Goal: Information Seeking & Learning: Learn about a topic

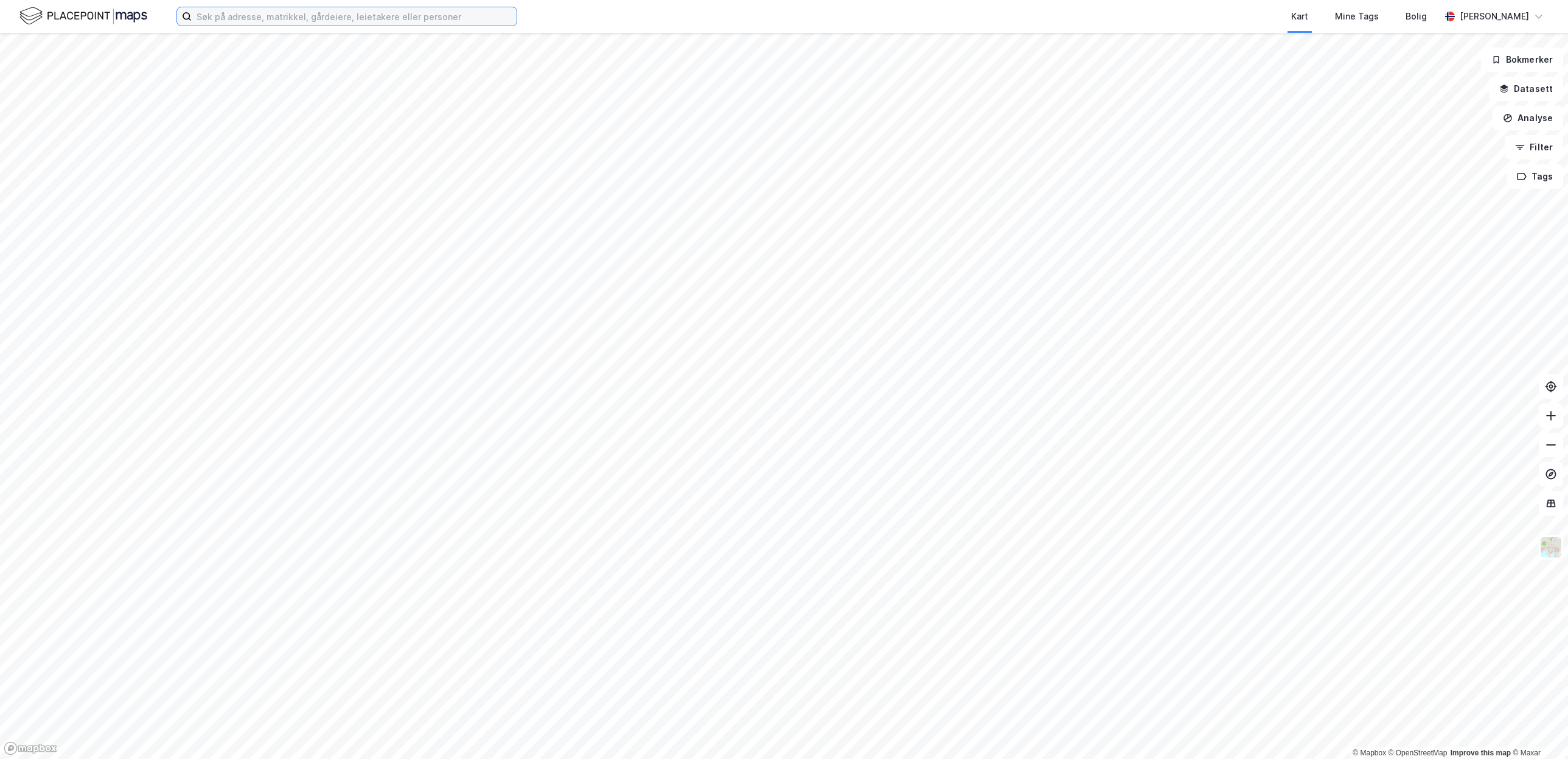
click at [317, 18] on input at bounding box center [354, 17] width 325 height 19
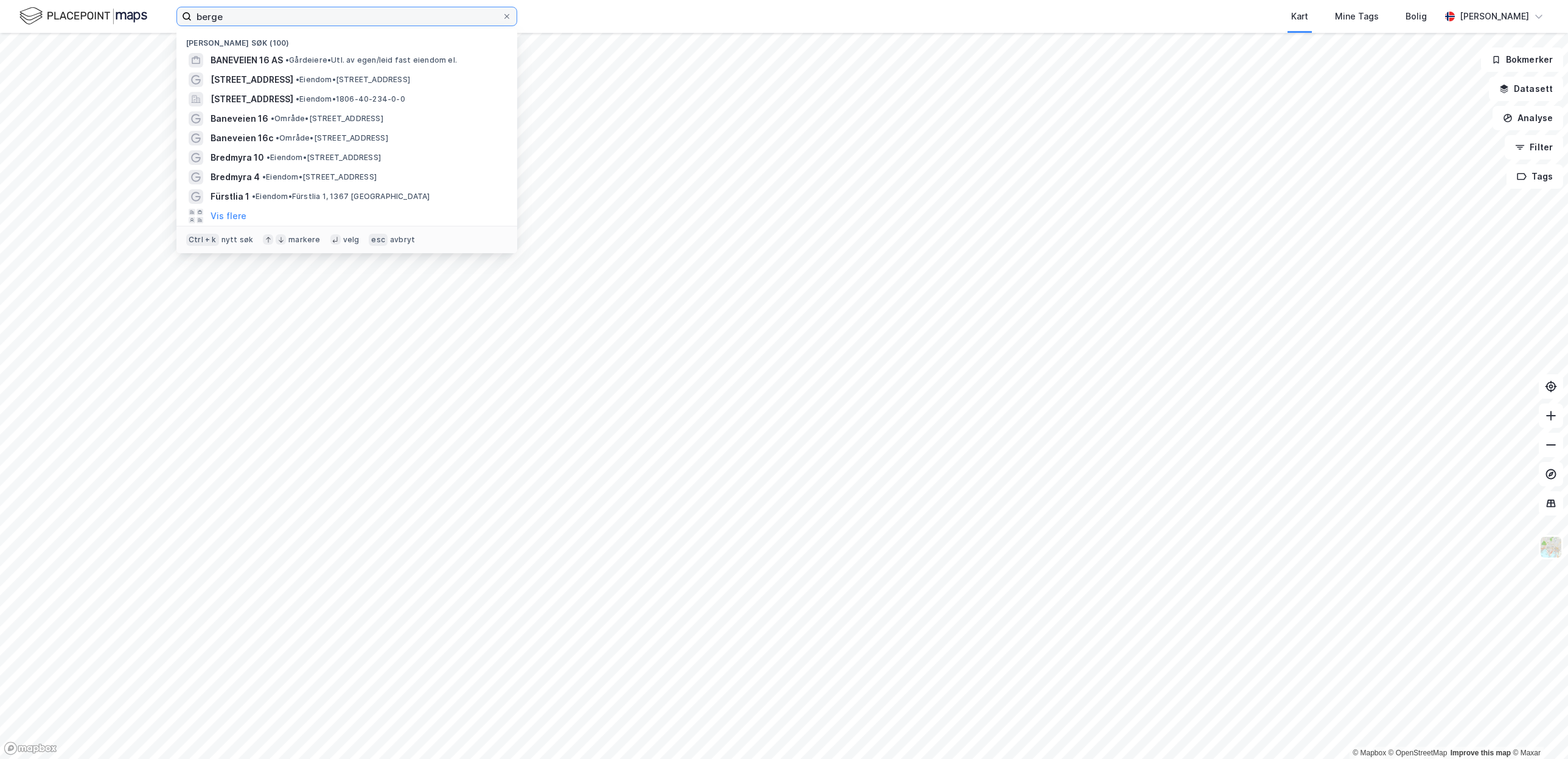
type input "bergen"
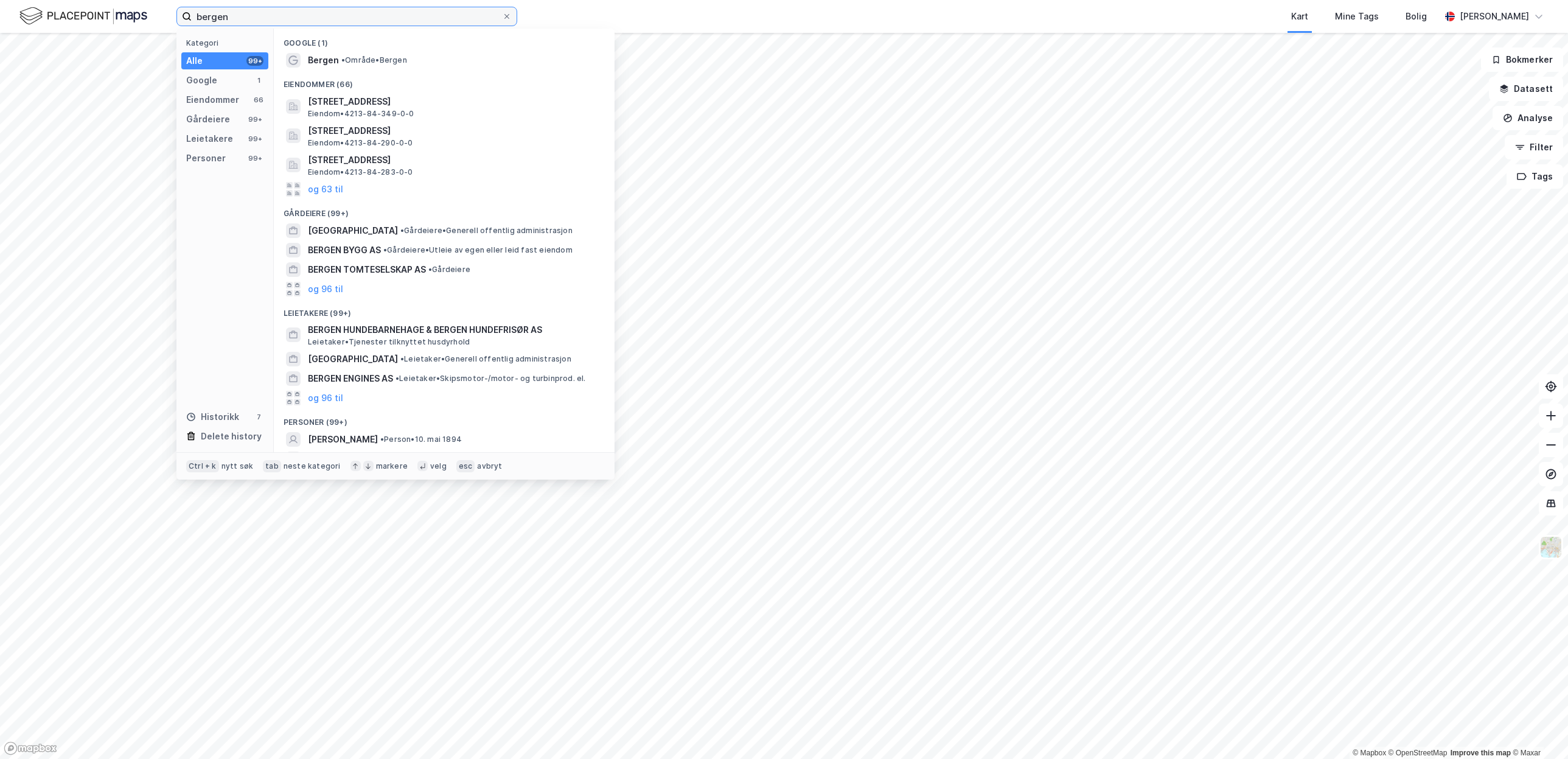
click at [317, 18] on input "bergen" at bounding box center [347, 17] width 311 height 19
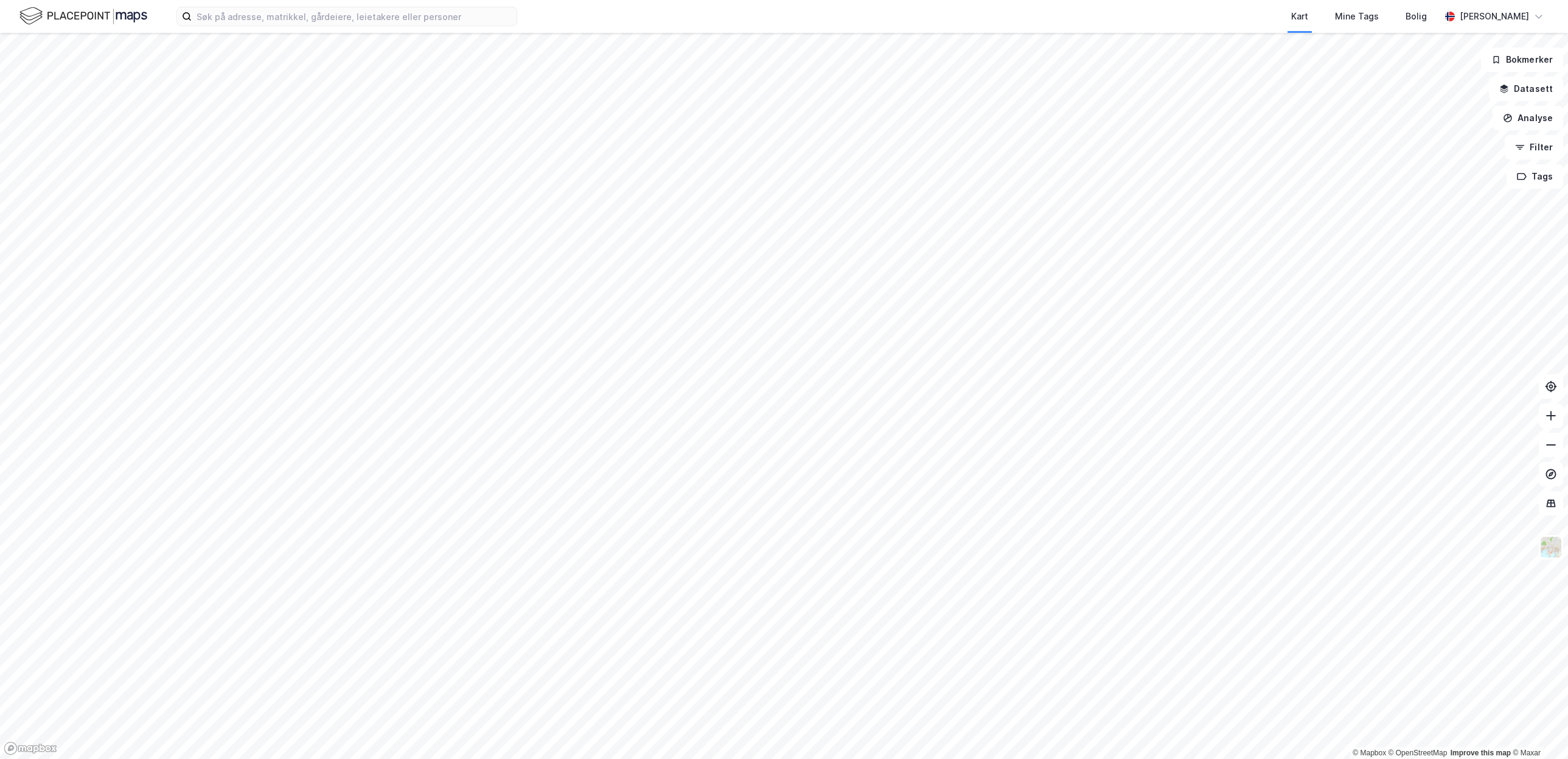
click at [309, 27] on div "Kart Mine Tags [PERSON_NAME] Even [PERSON_NAME]" at bounding box center [784, 16] width 1568 height 33
click at [302, 7] on label at bounding box center [346, 16] width 340 height 20
click at [302, 8] on input at bounding box center [354, 17] width 325 height 19
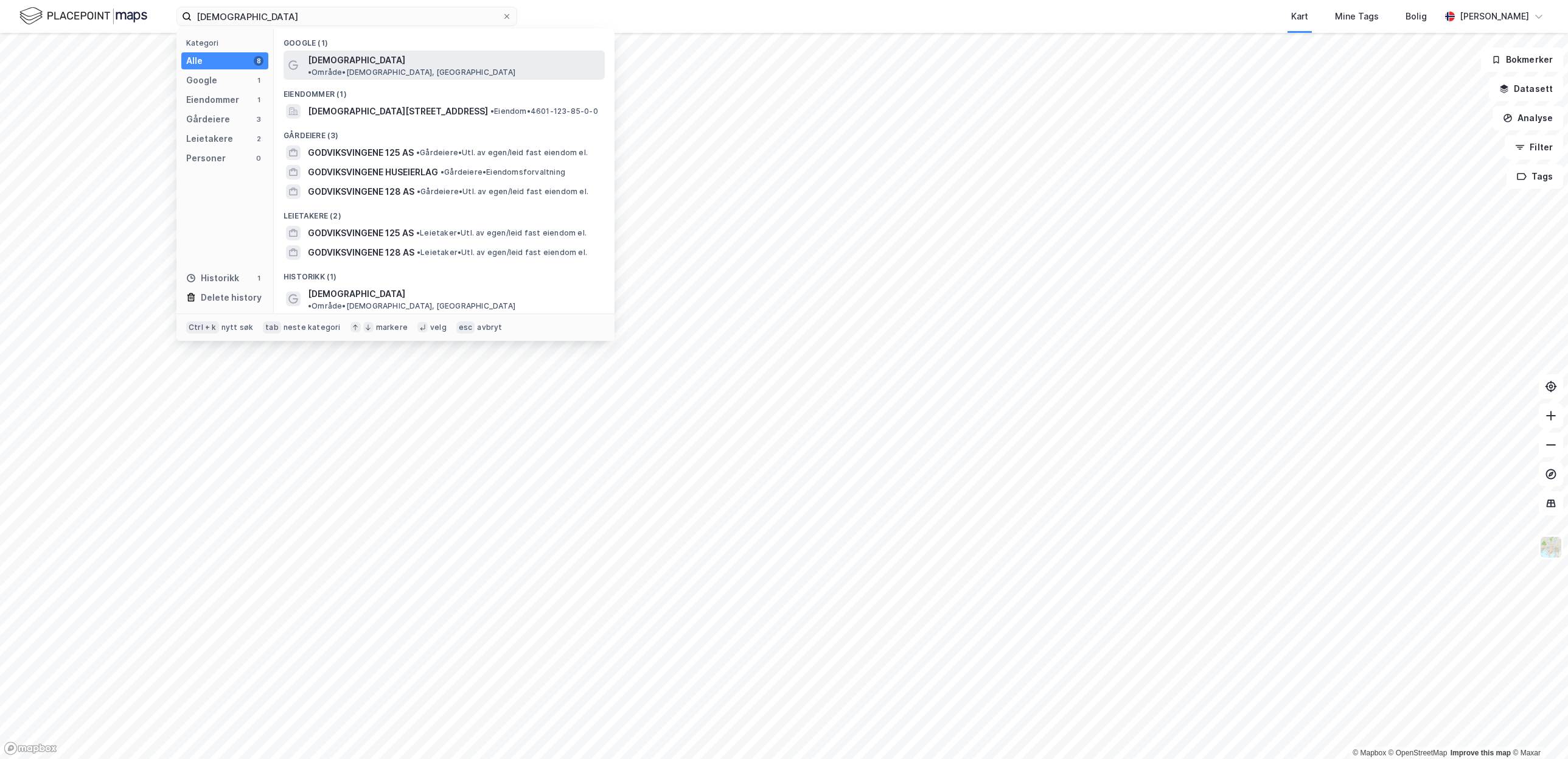
click at [350, 61] on span "[DEMOGRAPHIC_DATA]" at bounding box center [356, 59] width 98 height 14
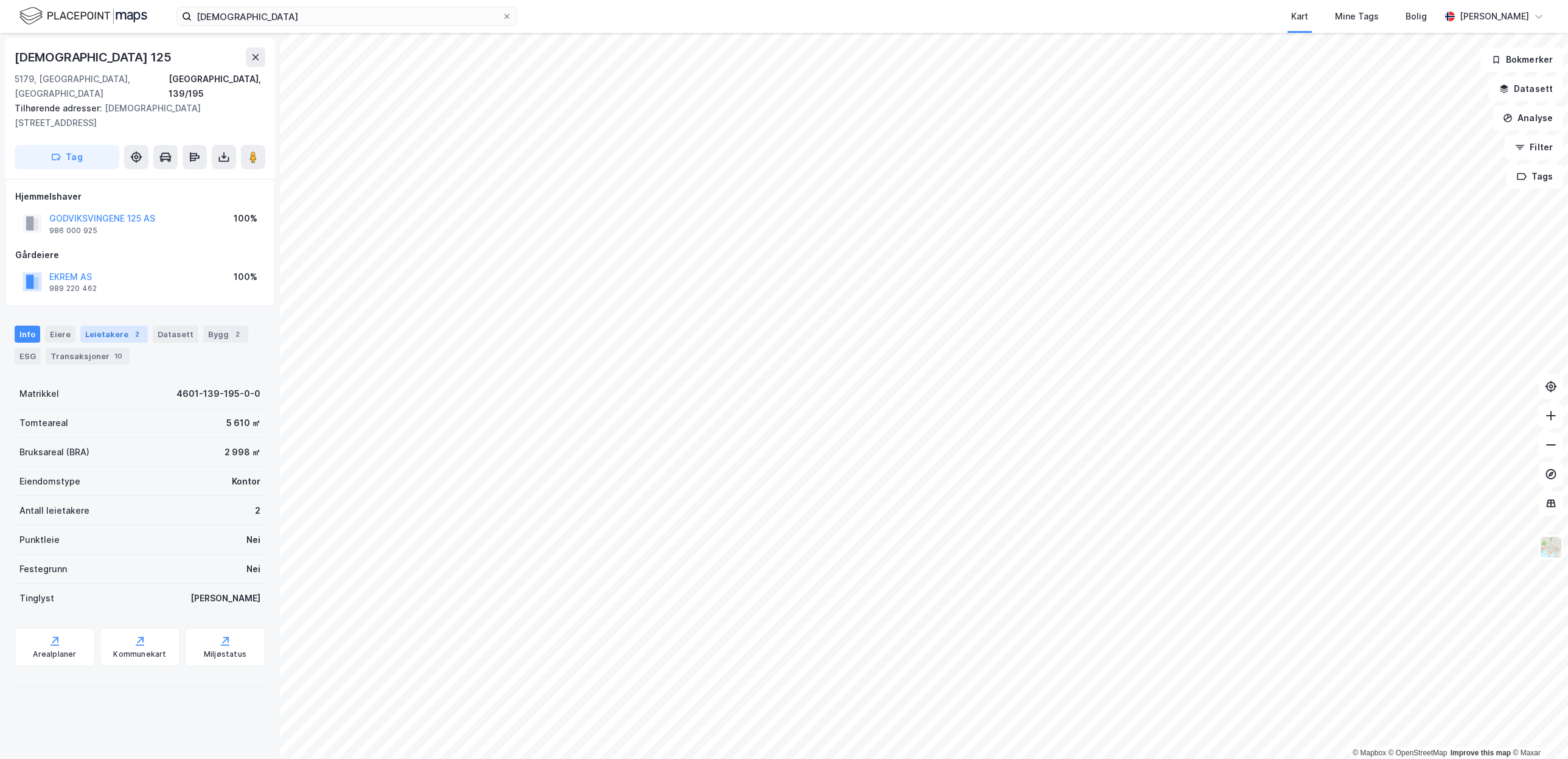
click at [131, 328] on div "2" at bounding box center [137, 334] width 12 height 12
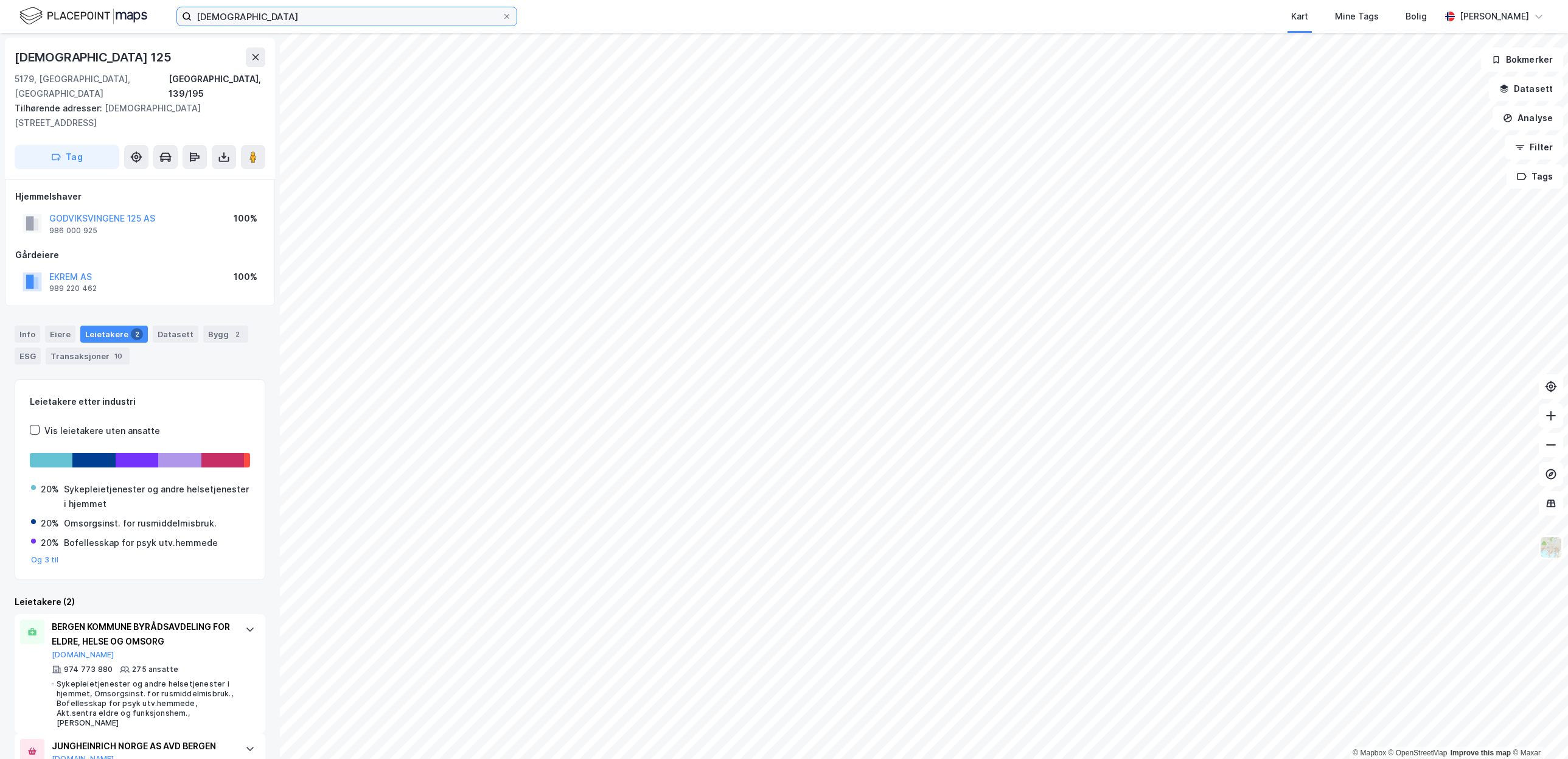
click at [274, 14] on input "[DEMOGRAPHIC_DATA]" at bounding box center [347, 17] width 311 height 19
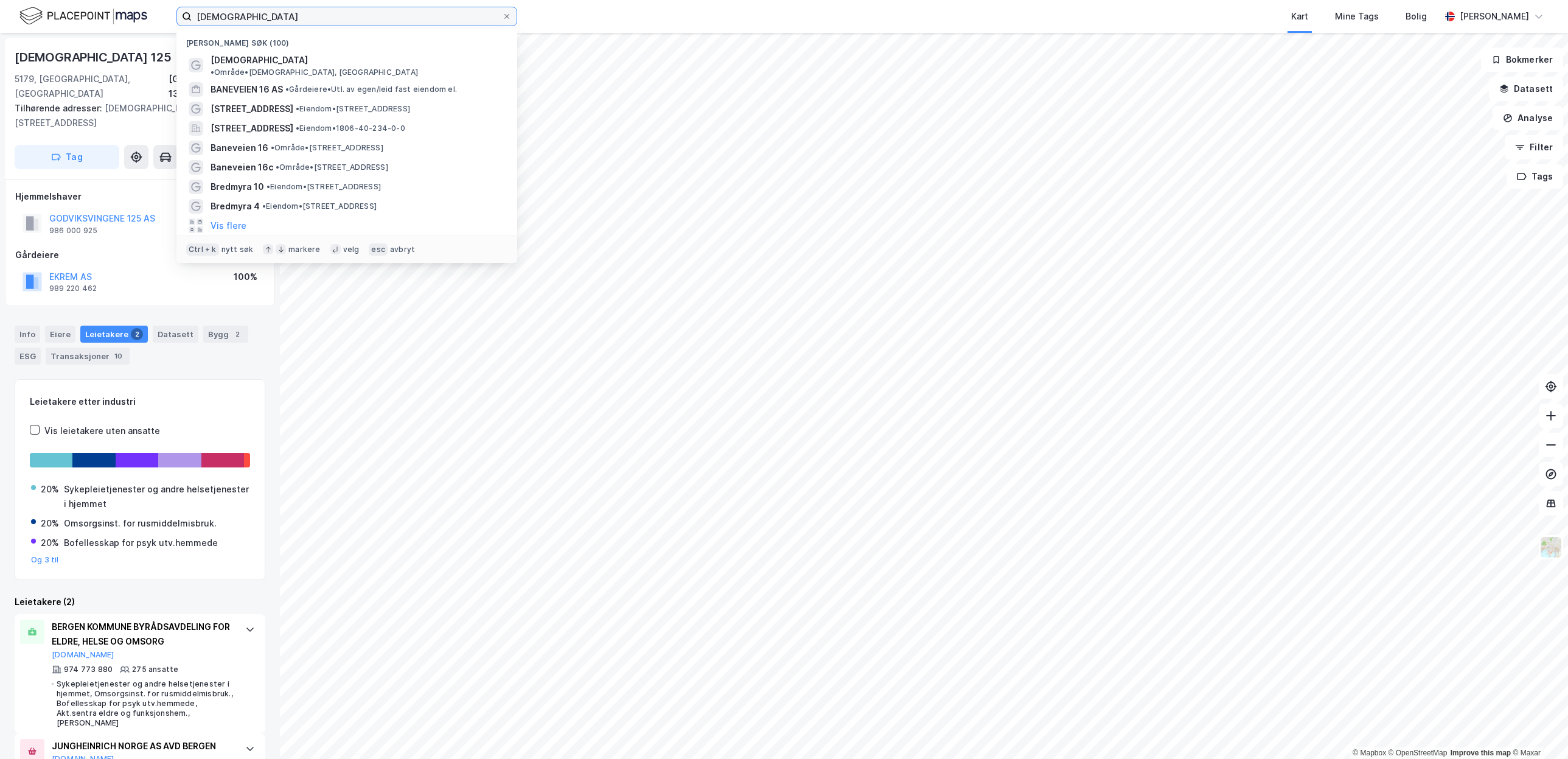
click at [274, 14] on input "[DEMOGRAPHIC_DATA]" at bounding box center [347, 17] width 311 height 19
click at [278, 20] on input "[DEMOGRAPHIC_DATA]" at bounding box center [347, 17] width 311 height 19
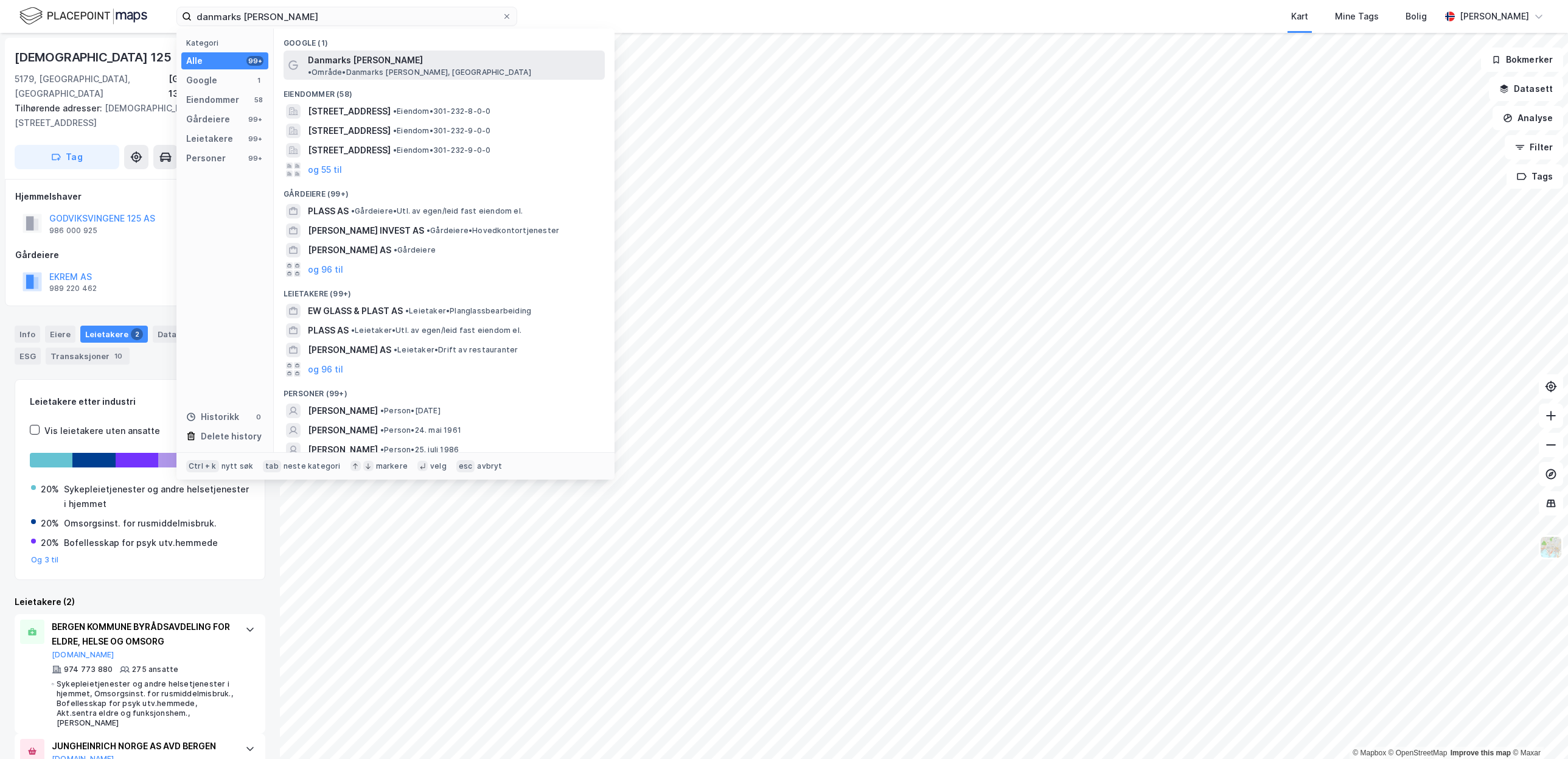
click at [372, 67] on span "Danmarks [PERSON_NAME]" at bounding box center [366, 59] width 115 height 14
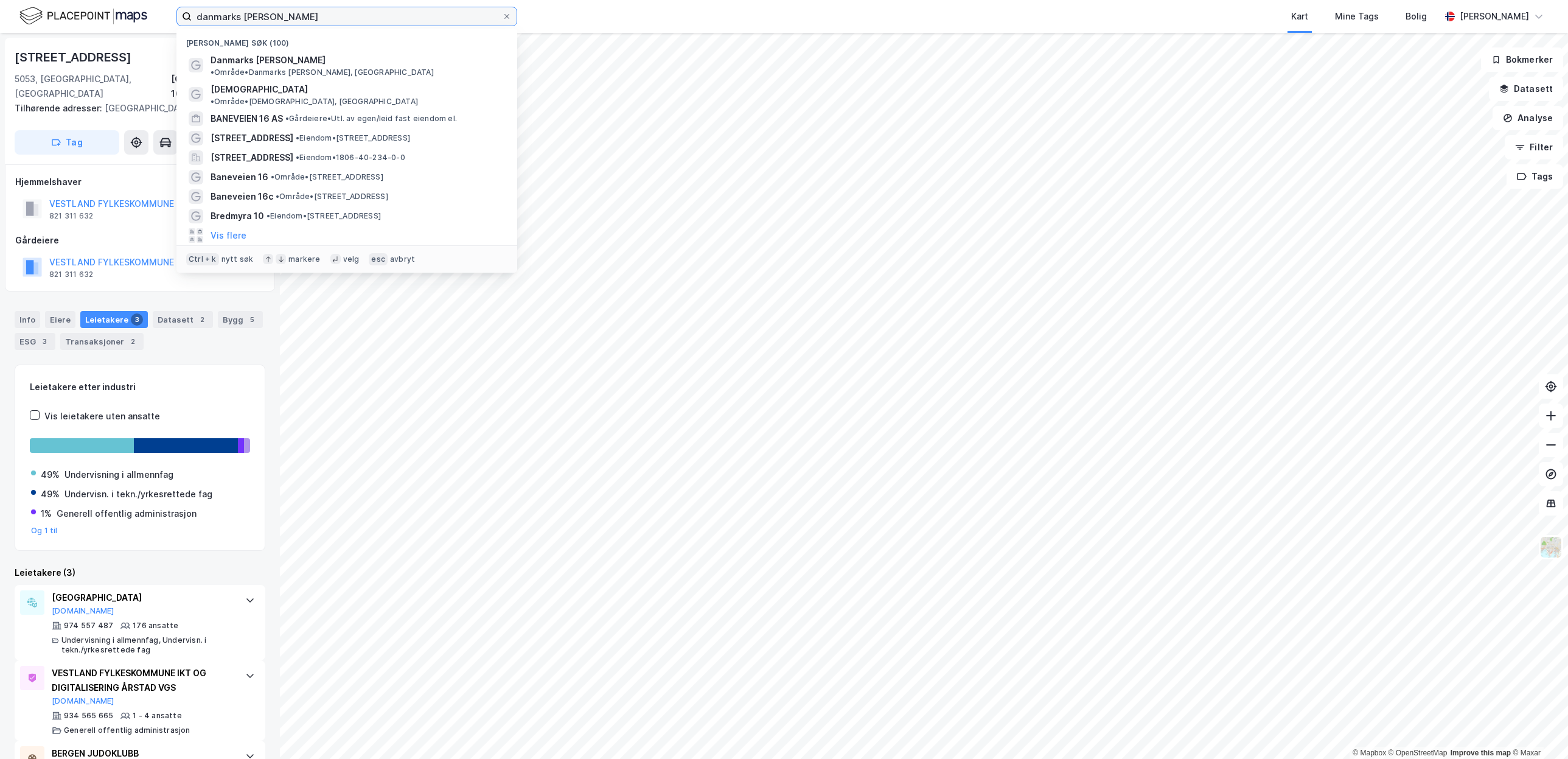
click at [360, 15] on input "danmarks [PERSON_NAME]" at bounding box center [347, 17] width 311 height 19
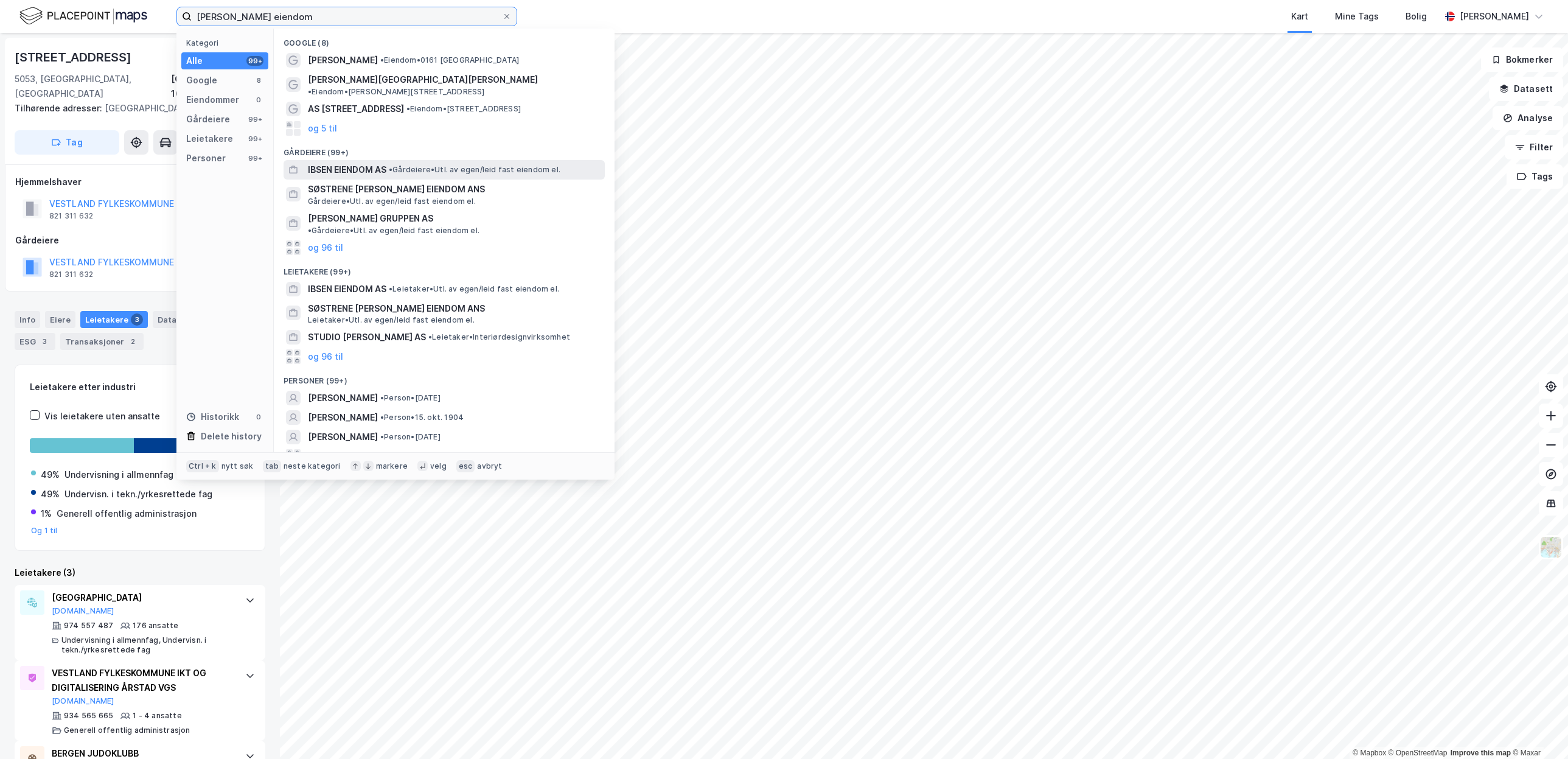
type input "[PERSON_NAME] eiendom"
click at [403, 165] on span "• Gårdeiere • Utl. av egen/leid fast eiendom el." at bounding box center [474, 169] width 171 height 9
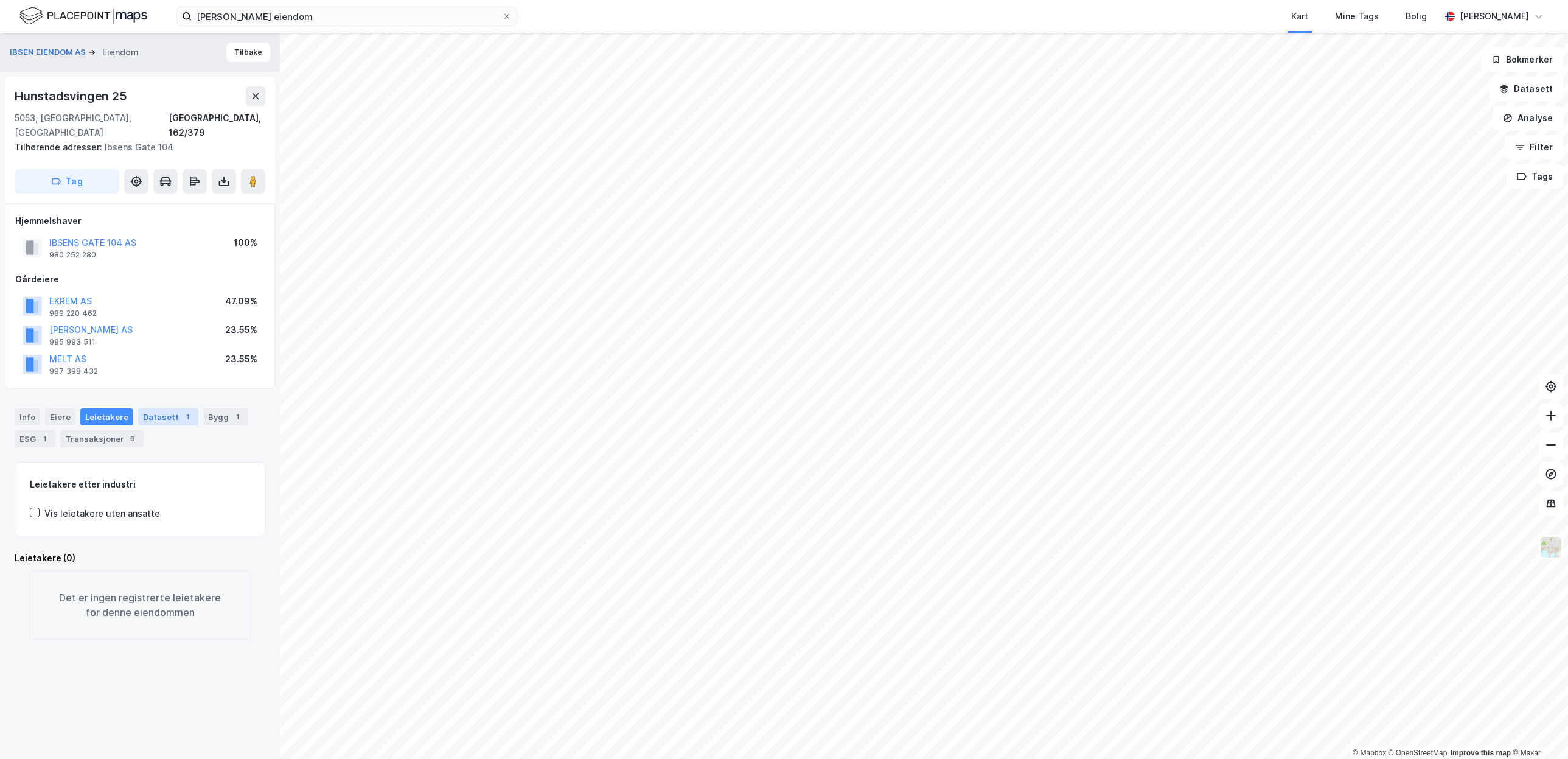
click at [164, 408] on div "Datasett 1" at bounding box center [168, 417] width 60 height 17
click at [186, 479] on div "Transaksjoner 2019 Transaksjoner" at bounding box center [140, 486] width 249 height 48
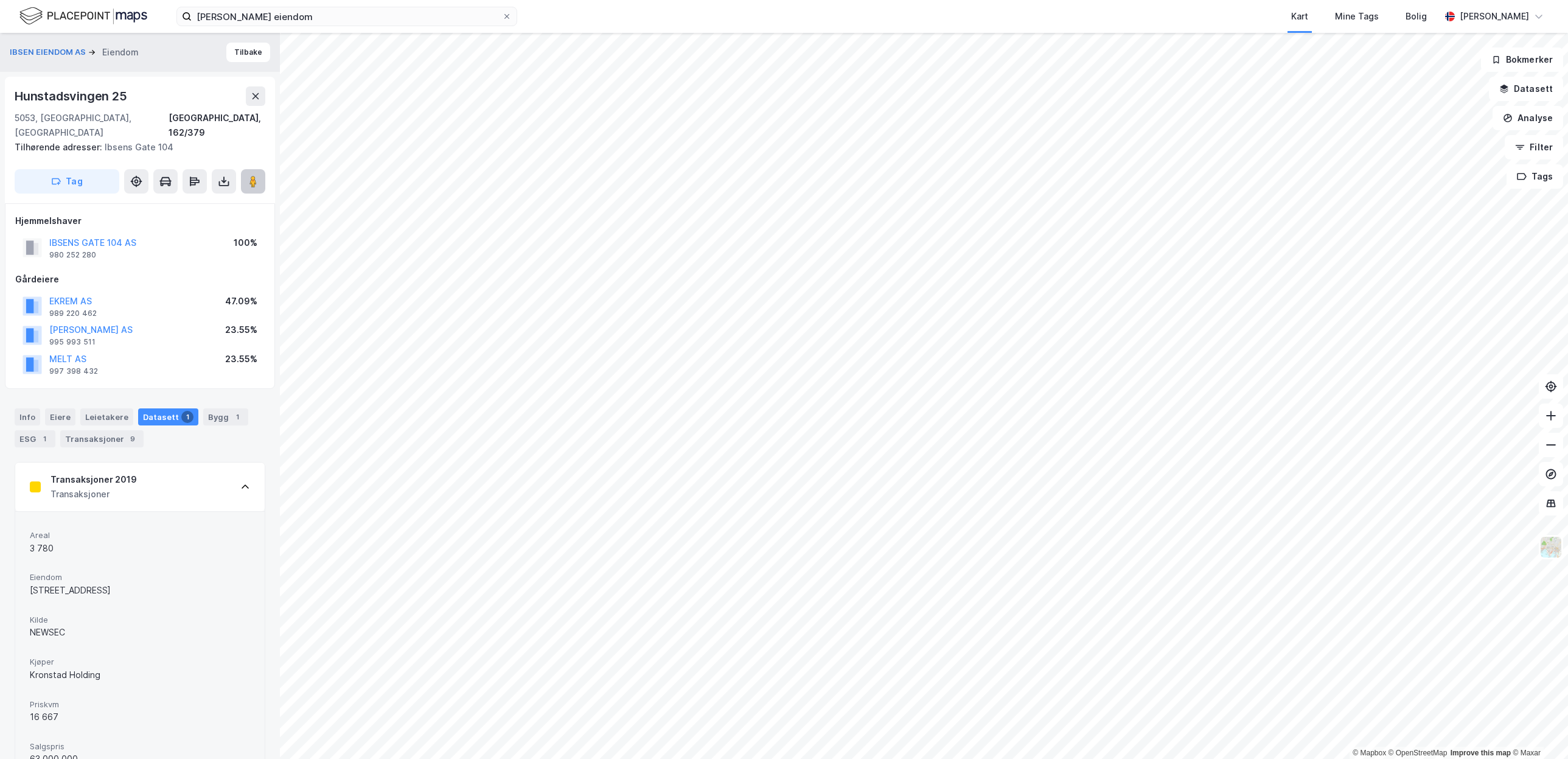
click at [255, 175] on image at bounding box center [253, 181] width 8 height 12
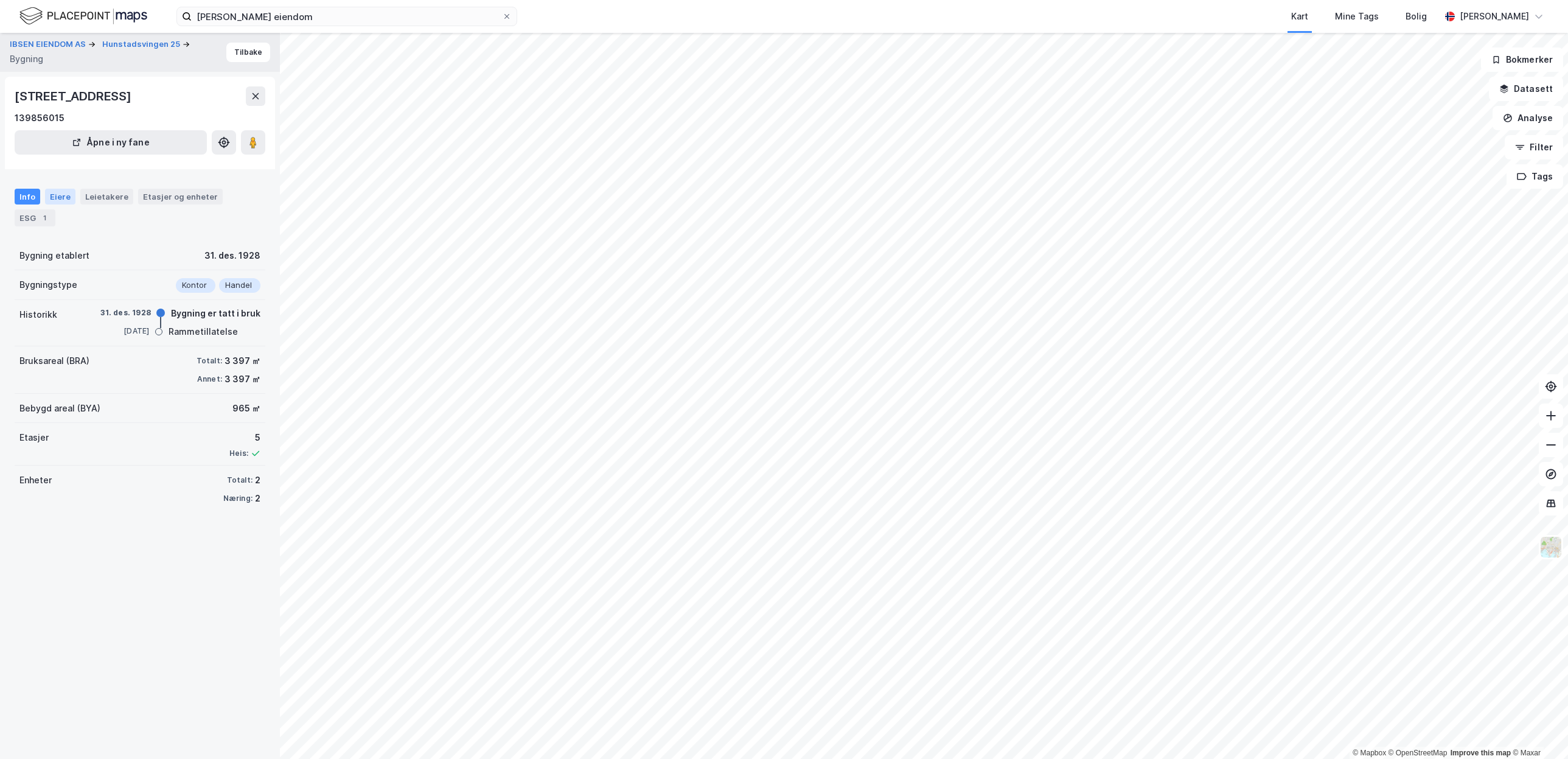
click at [52, 194] on div "Eiere" at bounding box center [60, 196] width 31 height 16
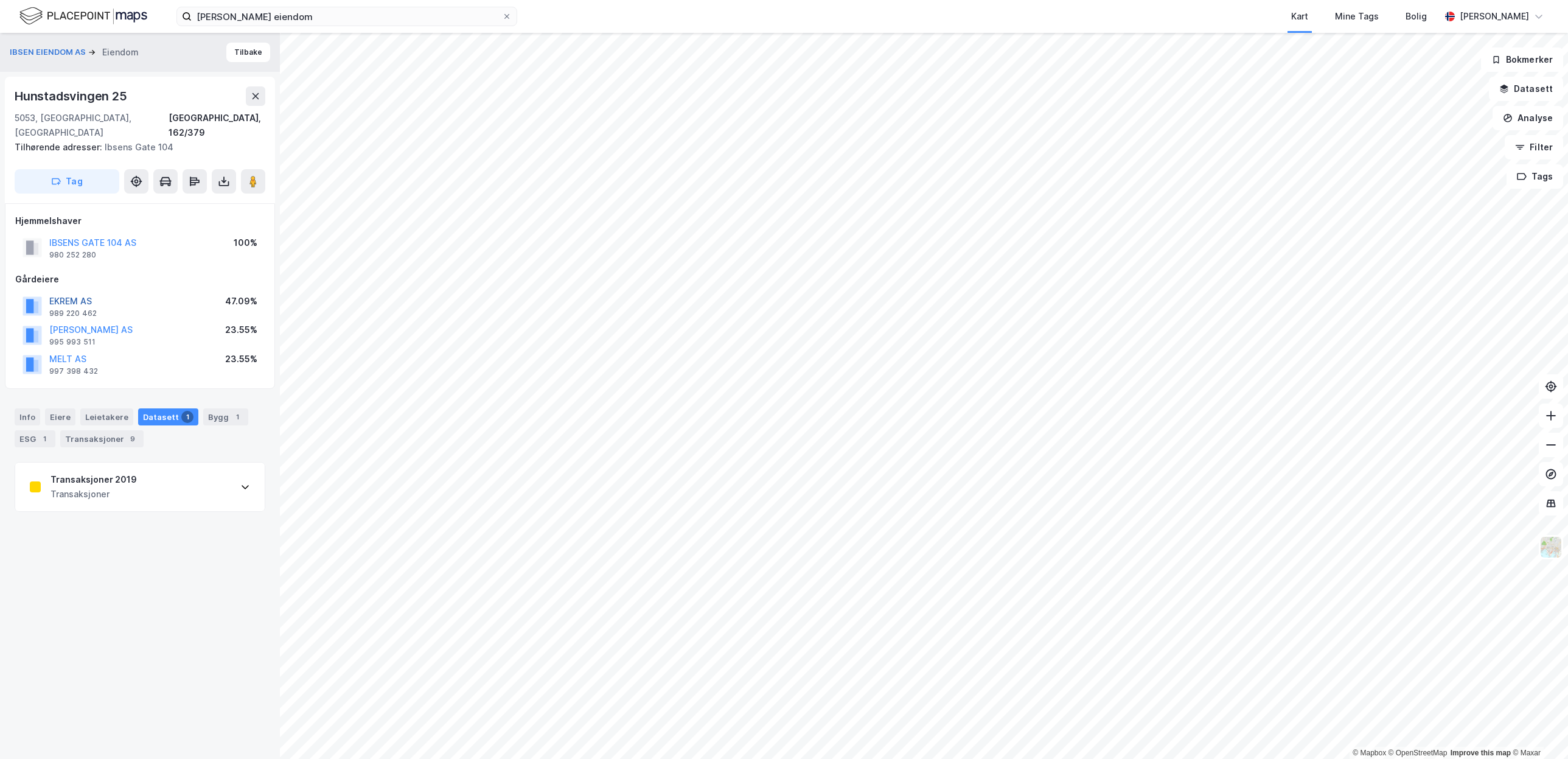
click at [0, 0] on button "EKREM AS" at bounding box center [0, 0] width 0 height 0
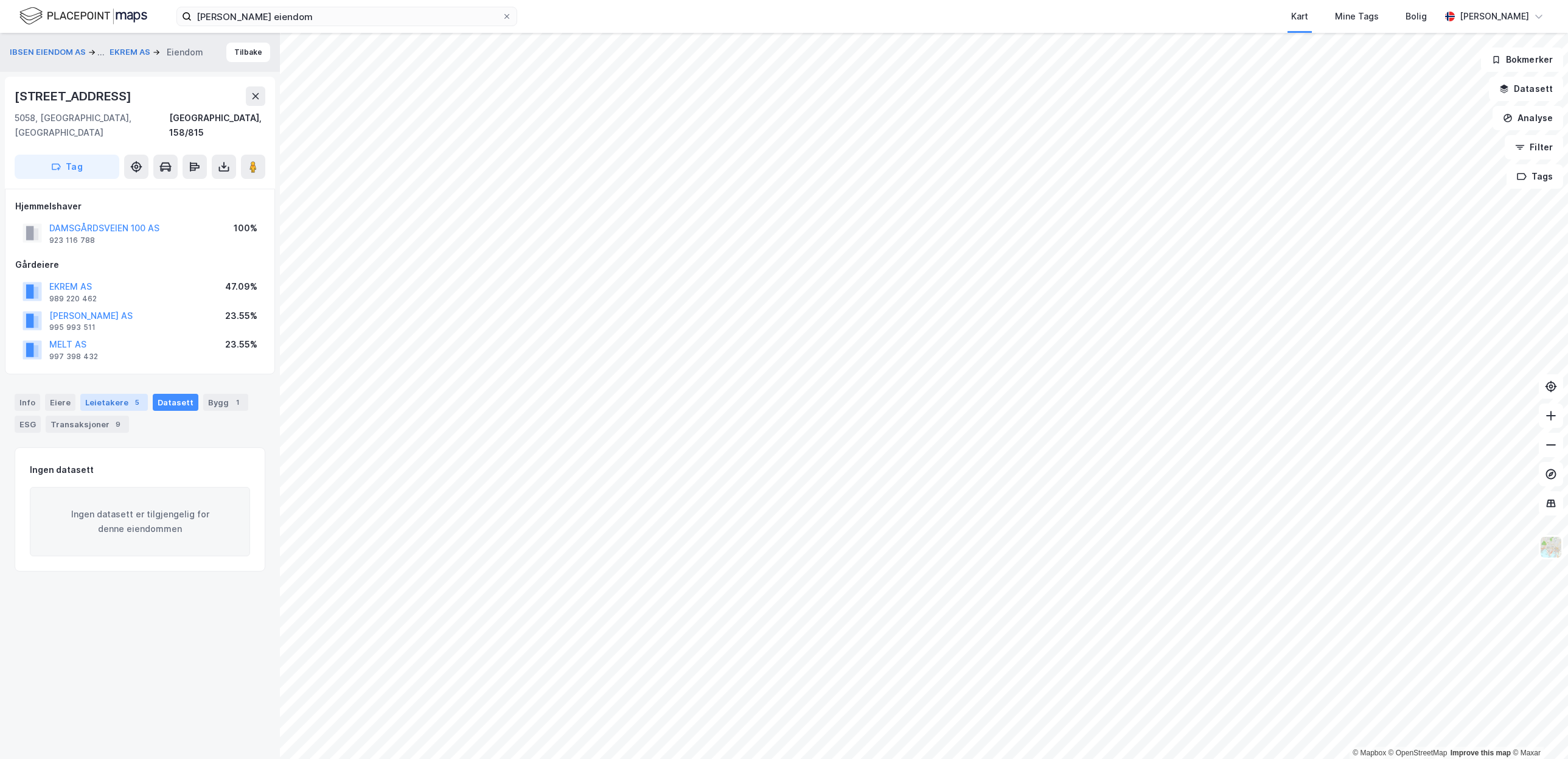
click at [129, 395] on div "Leietakere 5" at bounding box center [115, 402] width 68 height 17
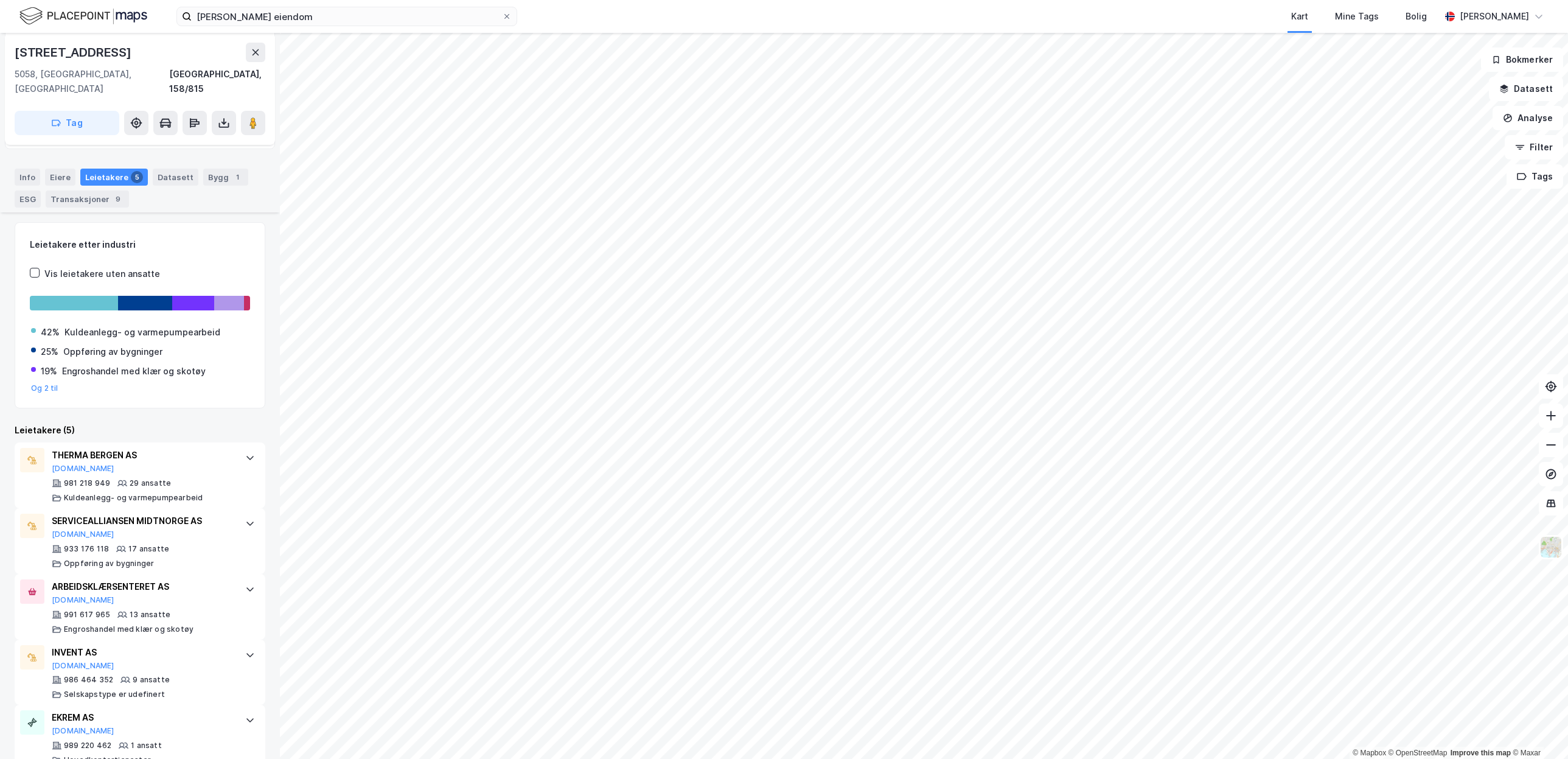
scroll to position [238, 0]
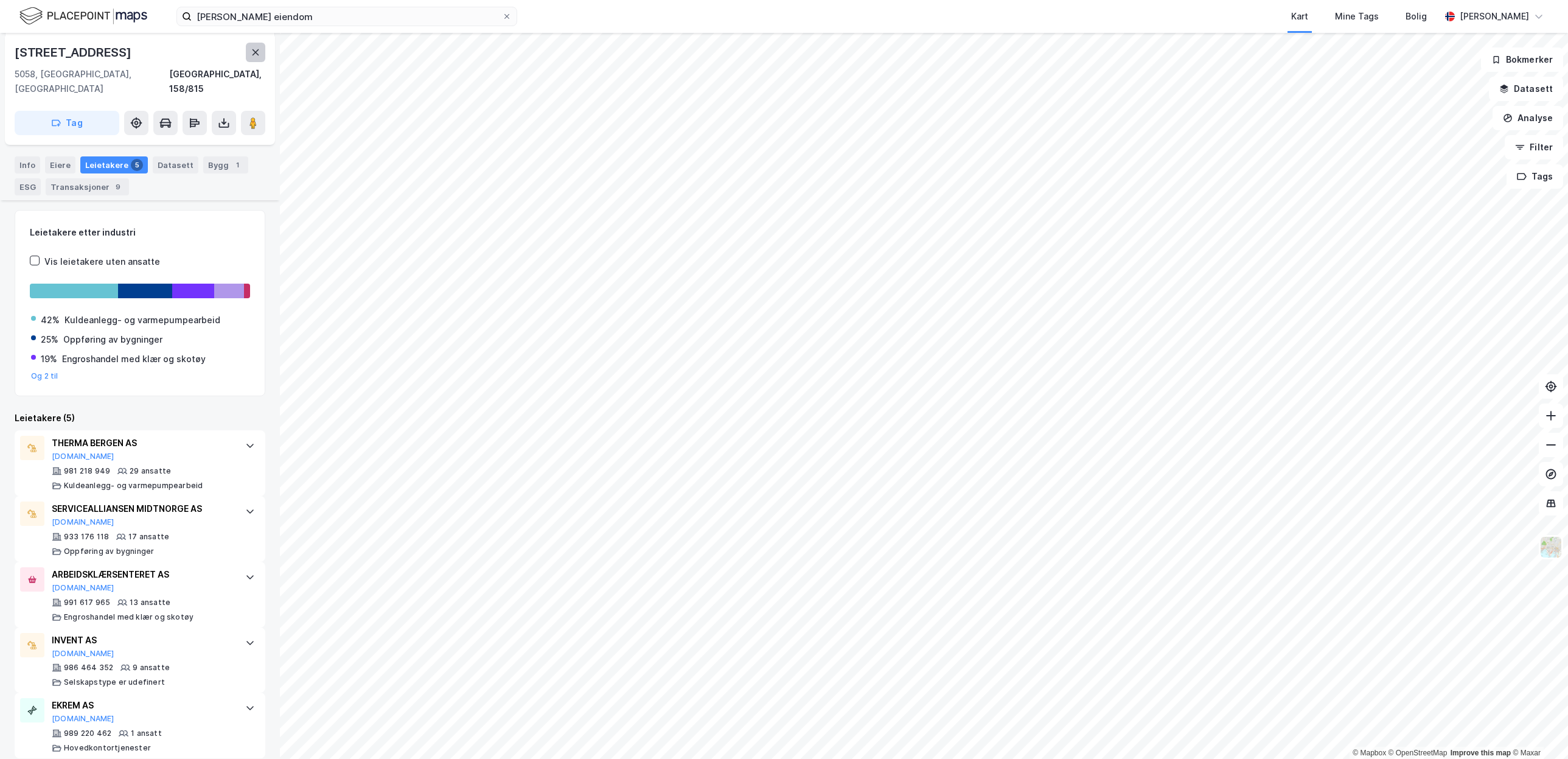
click at [252, 55] on icon at bounding box center [255, 52] width 9 height 9
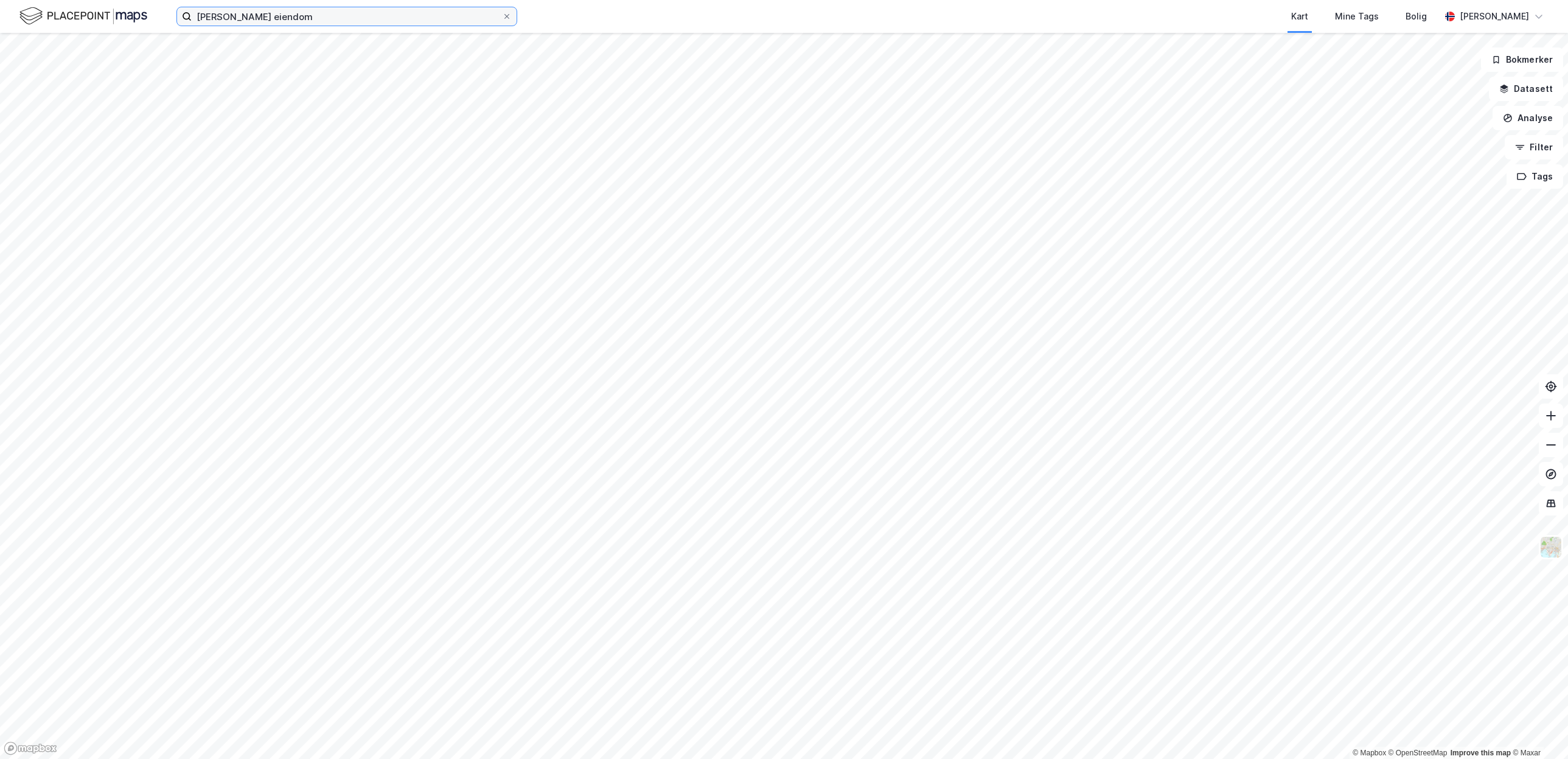
click at [292, 21] on input "[PERSON_NAME] eiendom" at bounding box center [347, 17] width 311 height 19
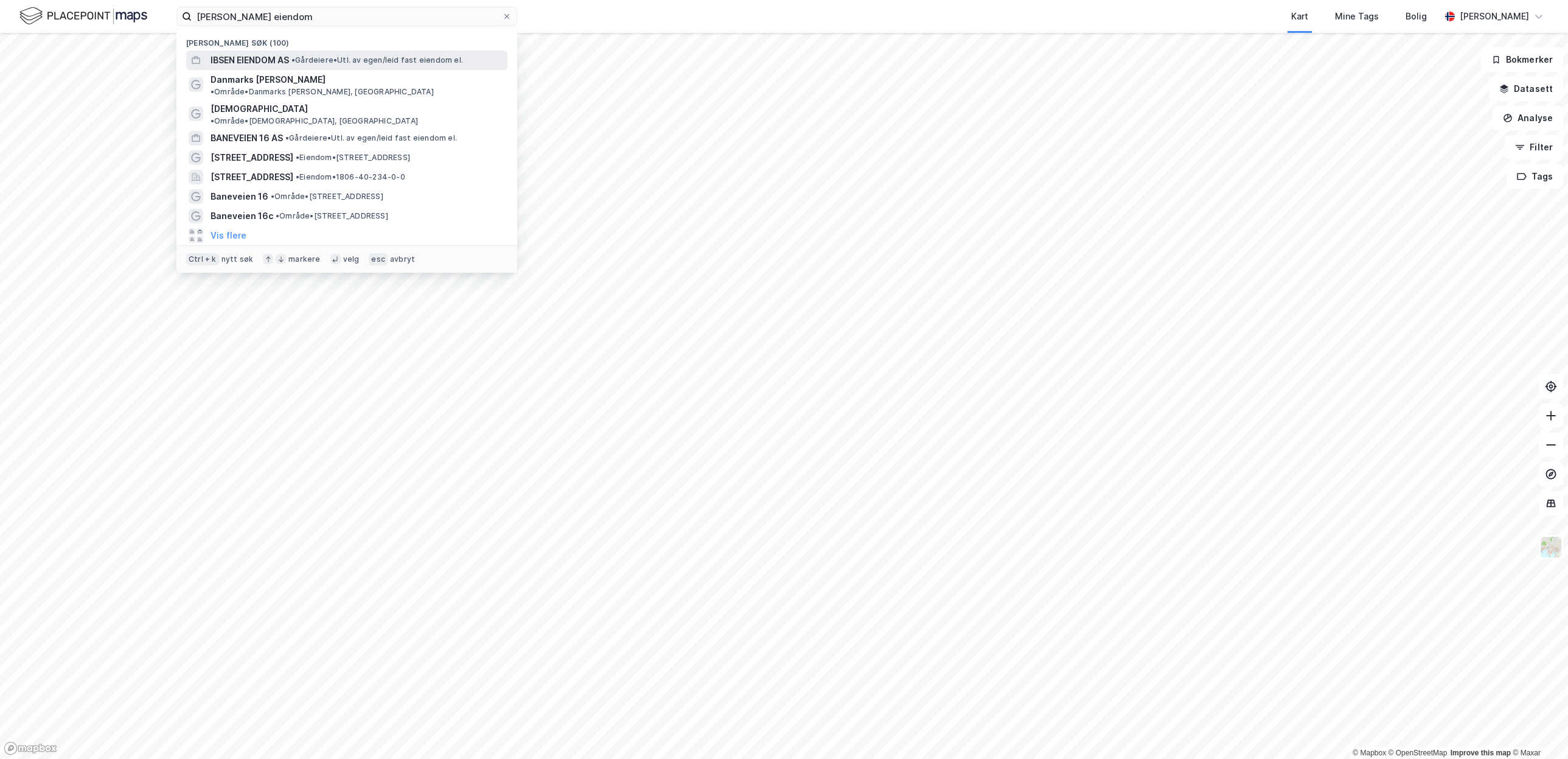
click at [288, 62] on span "IBSEN EIENDOM AS" at bounding box center [249, 59] width 78 height 14
